Goal: Task Accomplishment & Management: Manage account settings

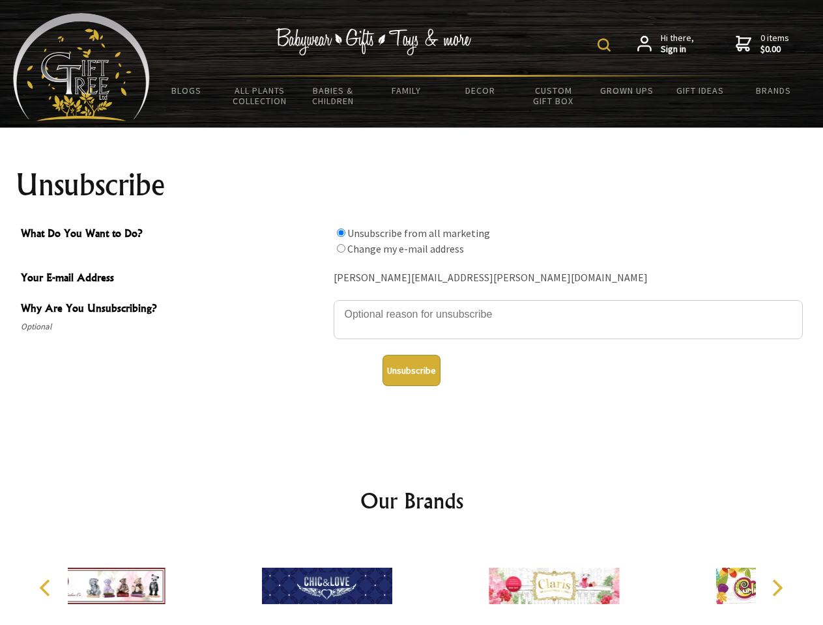
click at [606, 45] on img at bounding box center [603, 44] width 13 height 13
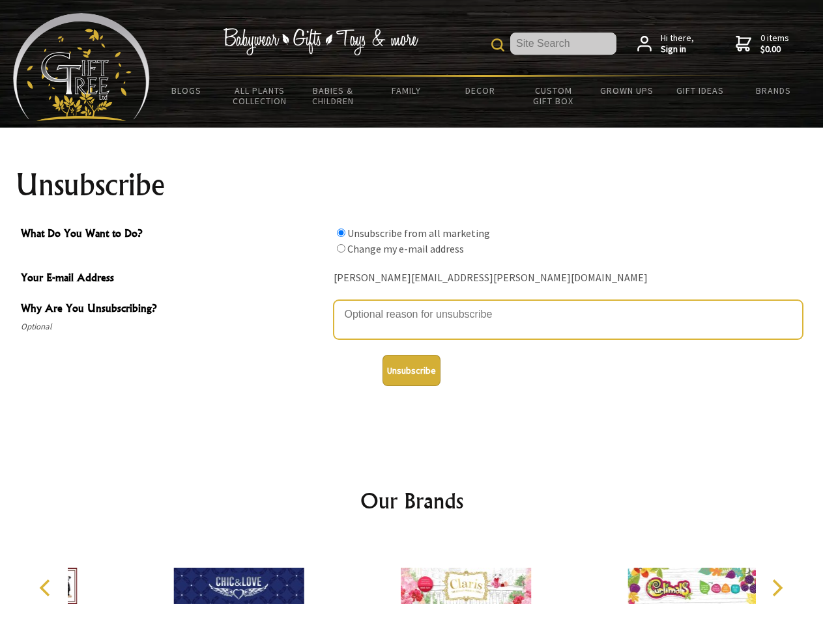
click at [412, 305] on textarea "Why Are You Unsubscribing?" at bounding box center [567, 319] width 469 height 39
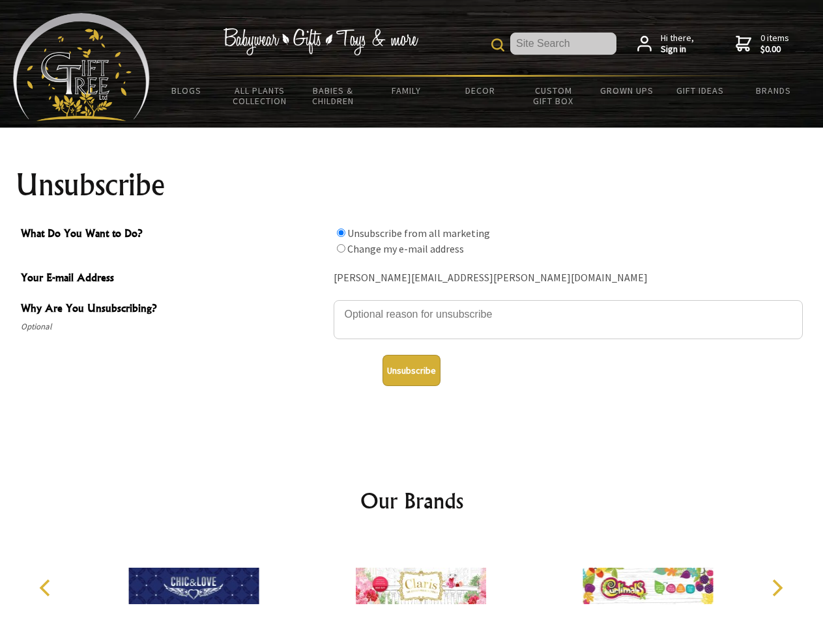
click at [341, 233] on input "What Do You Want to Do?" at bounding box center [341, 233] width 8 height 8
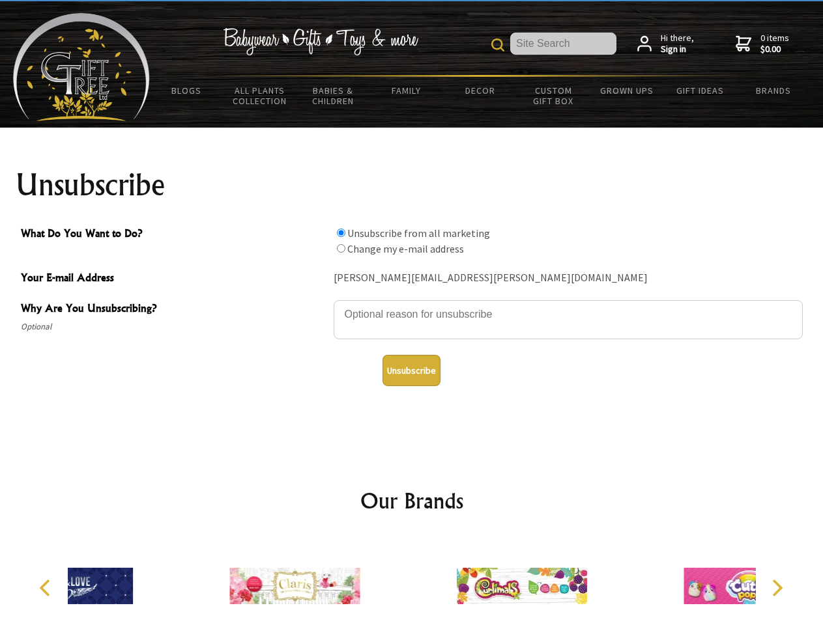
click at [341, 248] on input "What Do You Want to Do?" at bounding box center [341, 248] width 8 height 8
radio input "true"
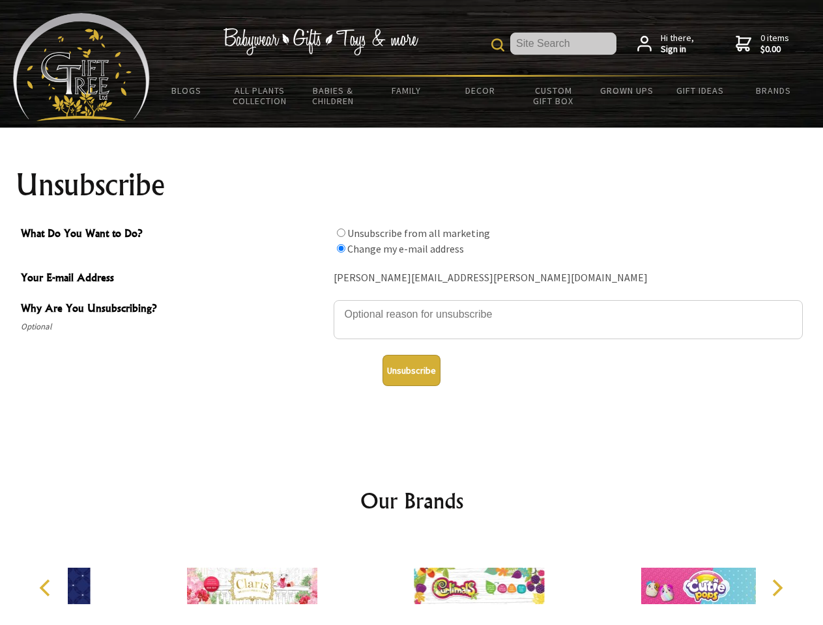
click at [411, 371] on button "Unsubscribe" at bounding box center [411, 370] width 58 height 31
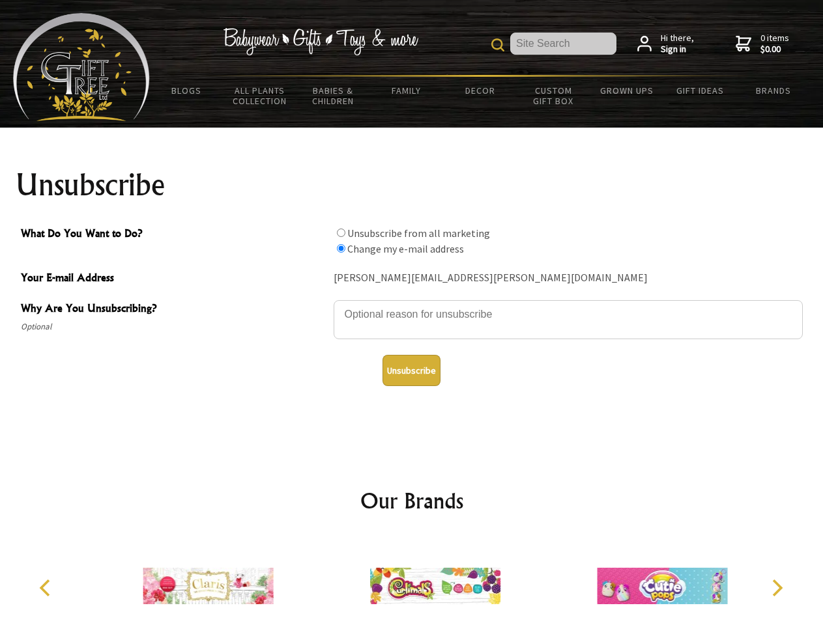
click at [412, 581] on img at bounding box center [435, 586] width 130 height 98
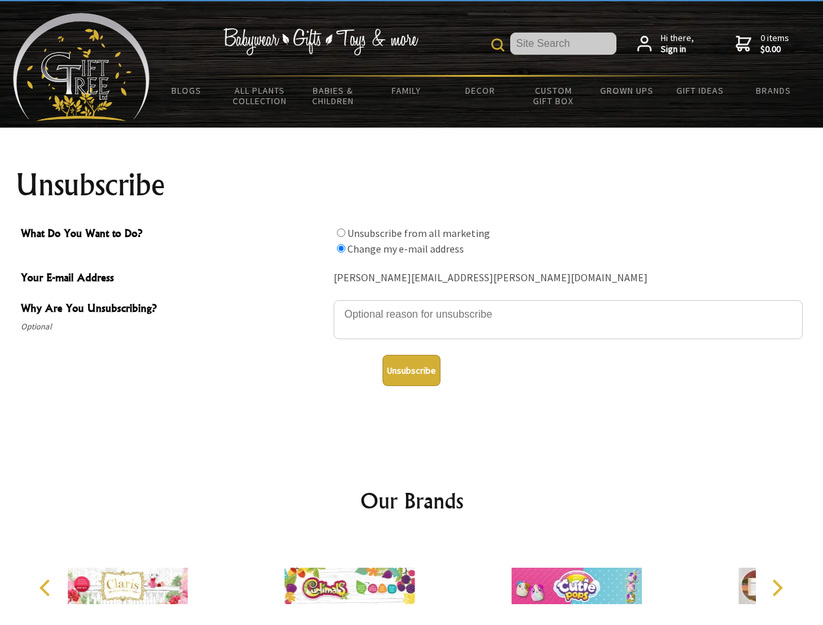
click at [47, 588] on icon "Previous" at bounding box center [46, 588] width 17 height 17
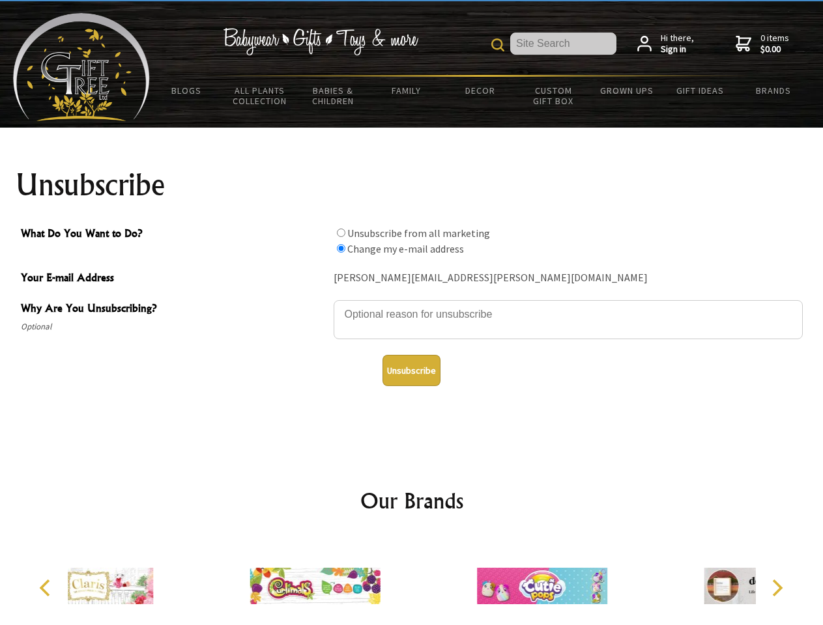
click at [776, 588] on icon "Next" at bounding box center [775, 588] width 17 height 17
